Goal: Use online tool/utility: Use online tool/utility

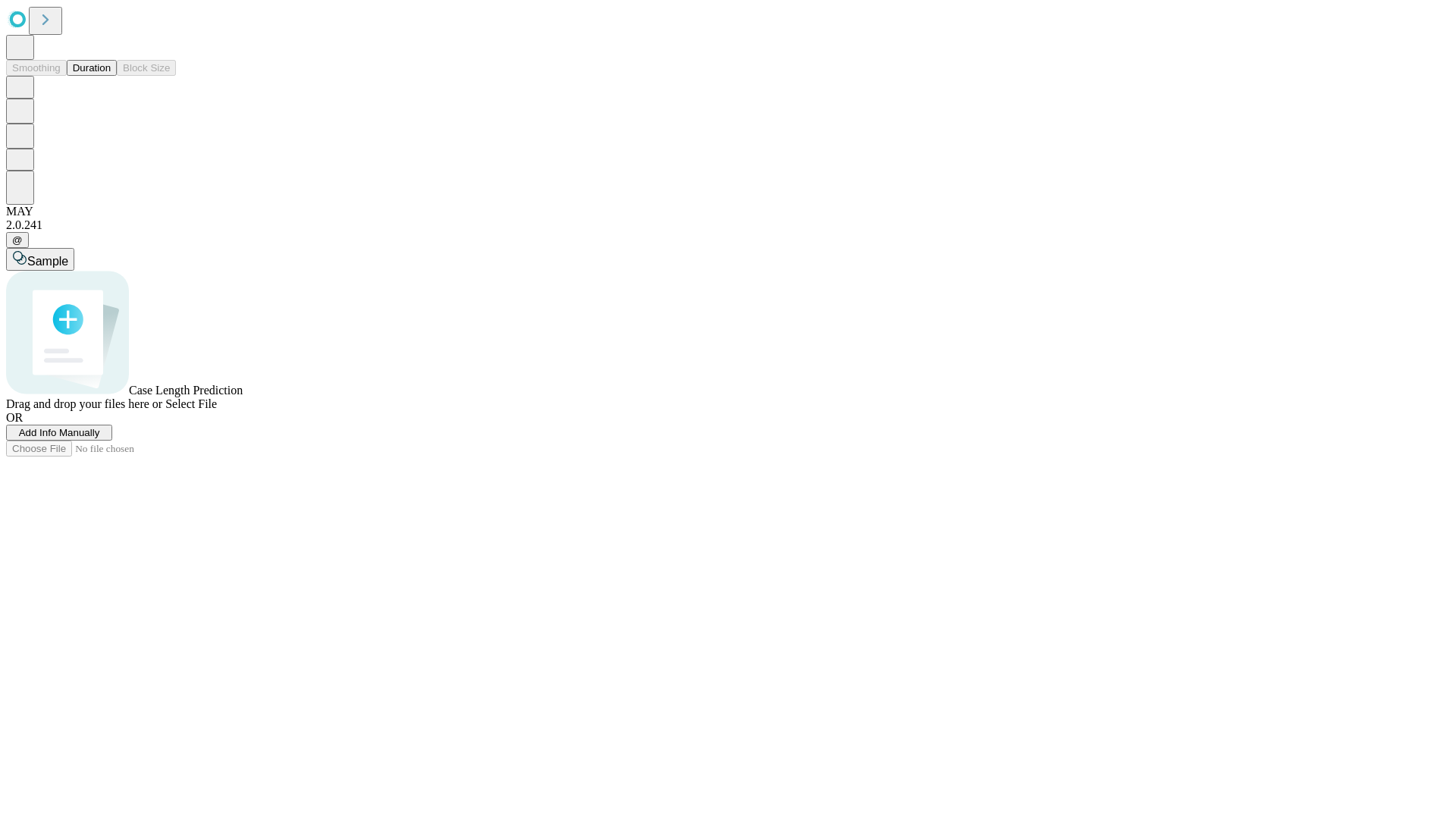
click at [111, 76] on button "Duration" at bounding box center [91, 68] width 50 height 16
click at [69, 255] on span "Sample" at bounding box center [48, 261] width 41 height 13
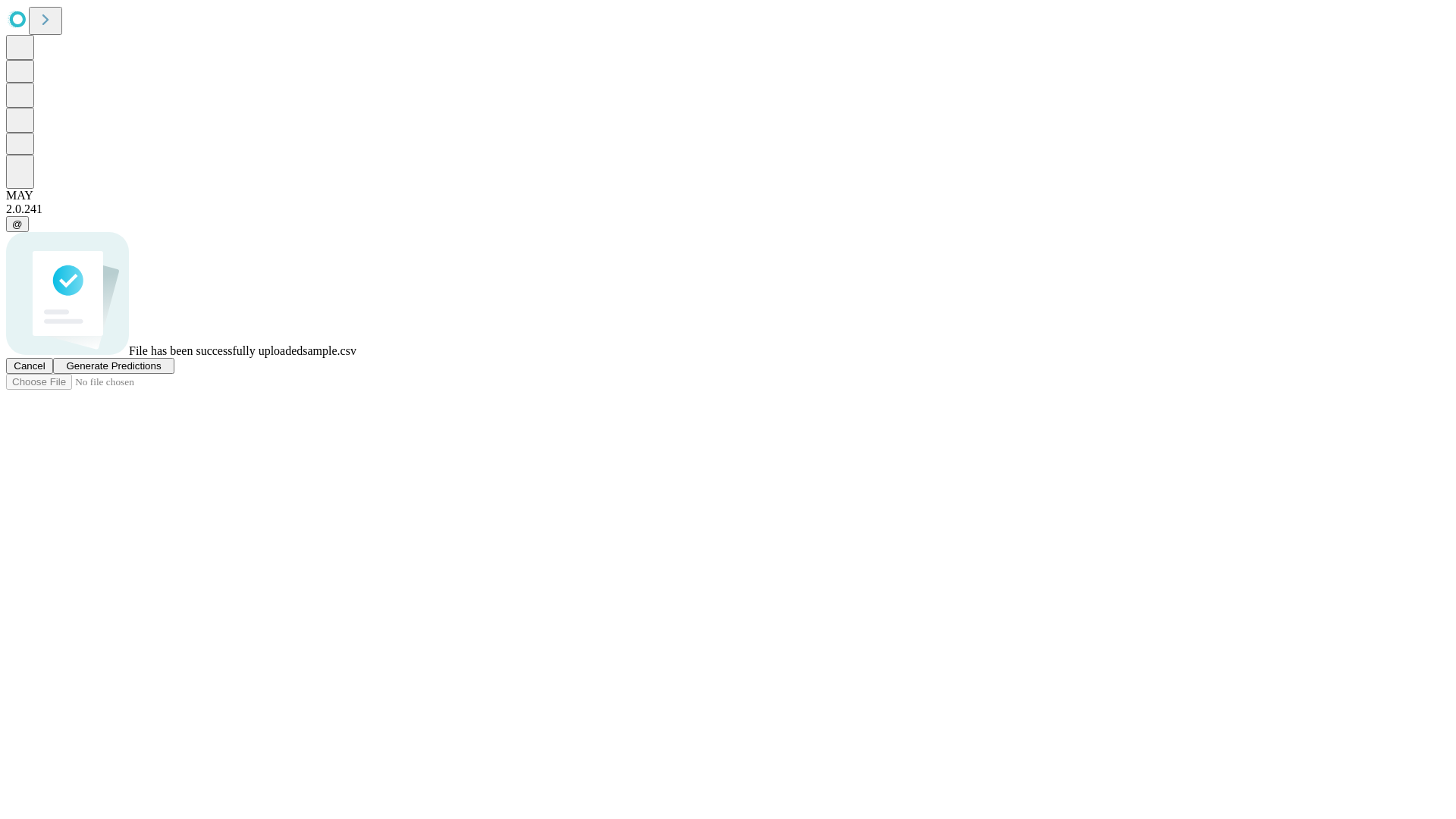
click at [161, 372] on span "Generate Predictions" at bounding box center [113, 366] width 95 height 12
